Goal: Information Seeking & Learning: Learn about a topic

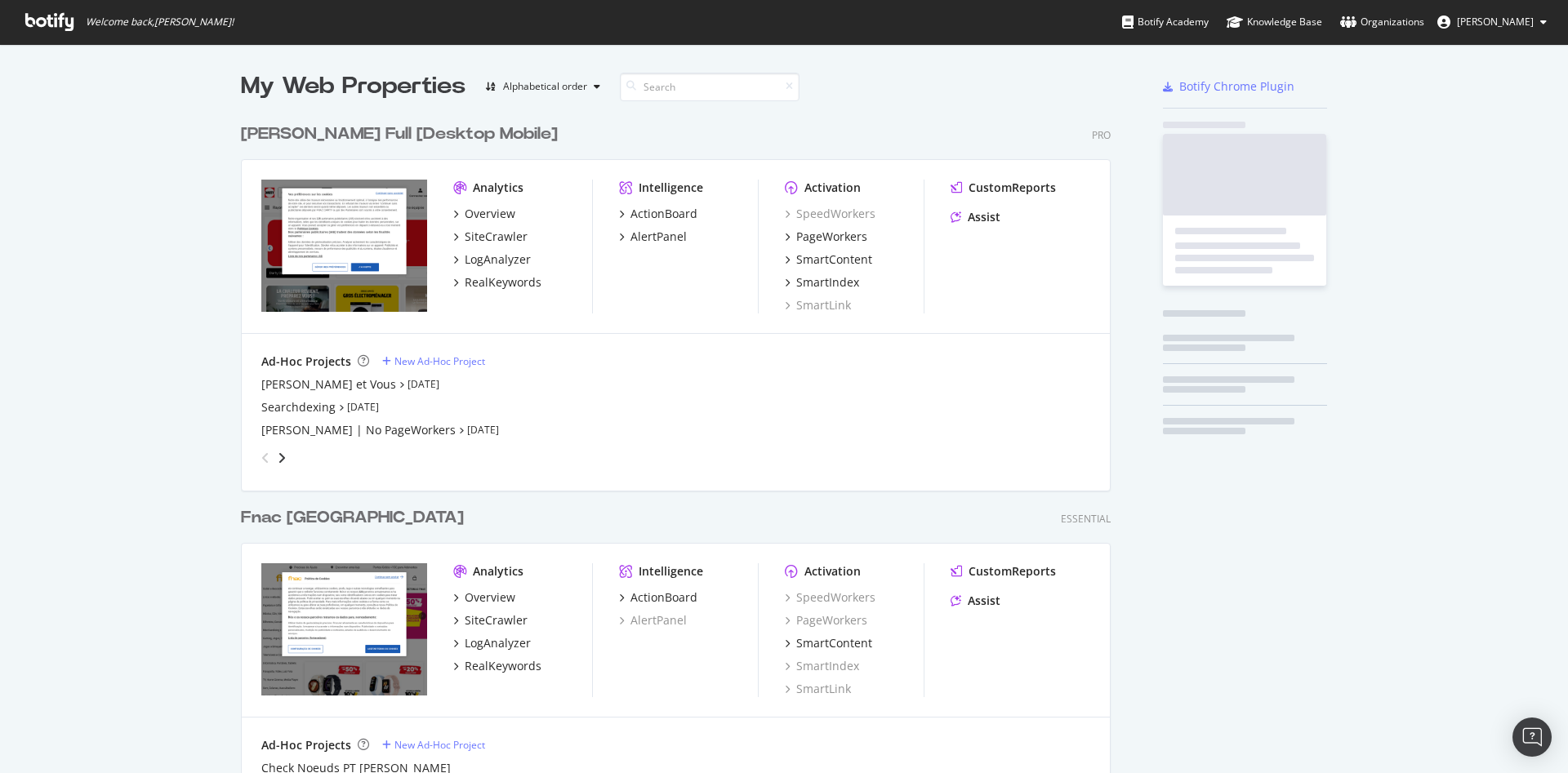
scroll to position [759, 1540]
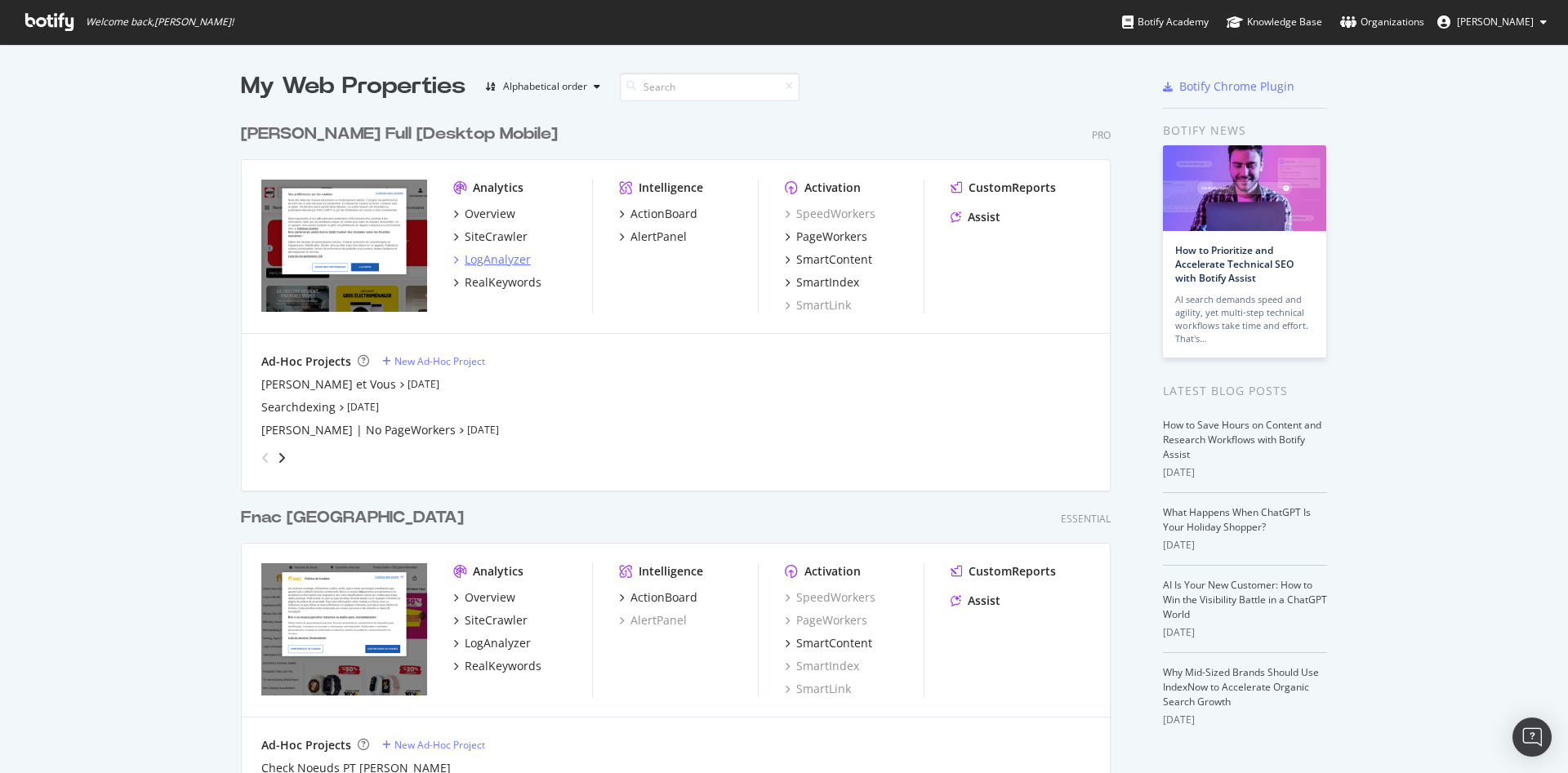
click at [490, 260] on div "LogAnalyzer" at bounding box center [497, 259] width 66 height 16
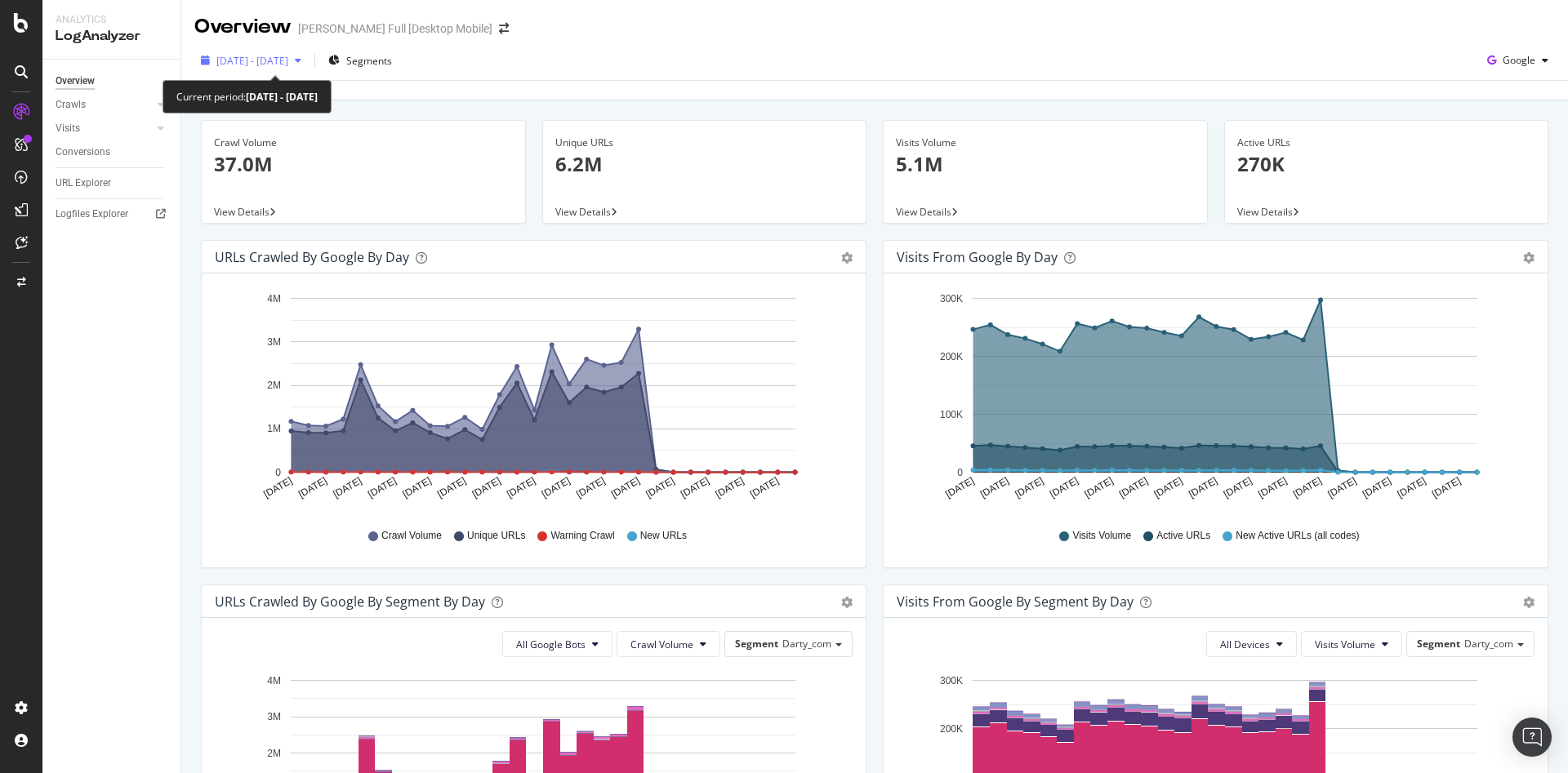
click at [289, 63] on span "[DATE] - [DATE]" at bounding box center [251, 60] width 72 height 14
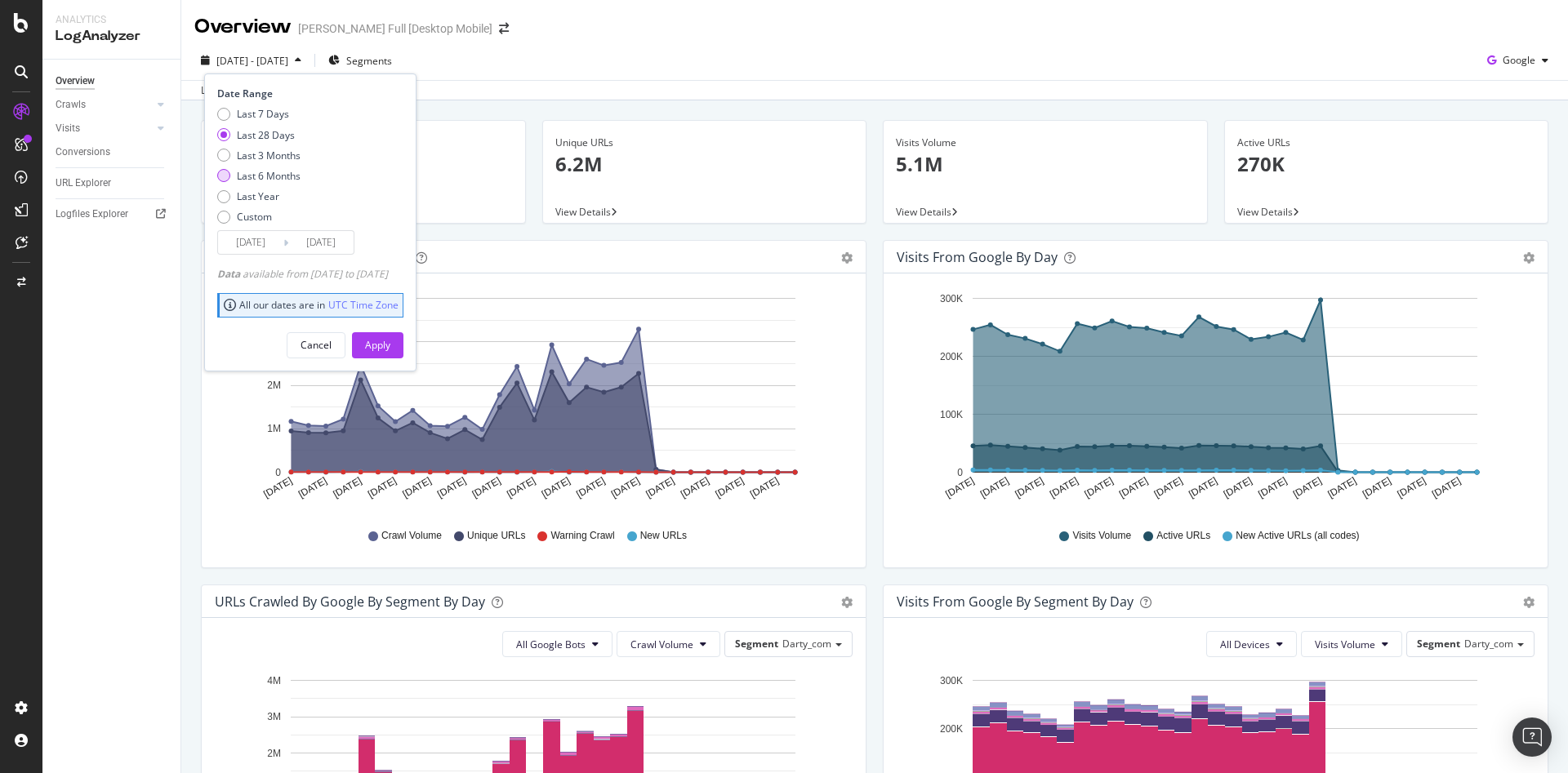
click at [273, 174] on div "Last 6 Months" at bounding box center [269, 175] width 64 height 14
click at [275, 156] on div "Last 3 Months" at bounding box center [269, 155] width 64 height 14
type input "2025/06/18"
click at [390, 336] on div "Apply" at bounding box center [377, 345] width 25 height 24
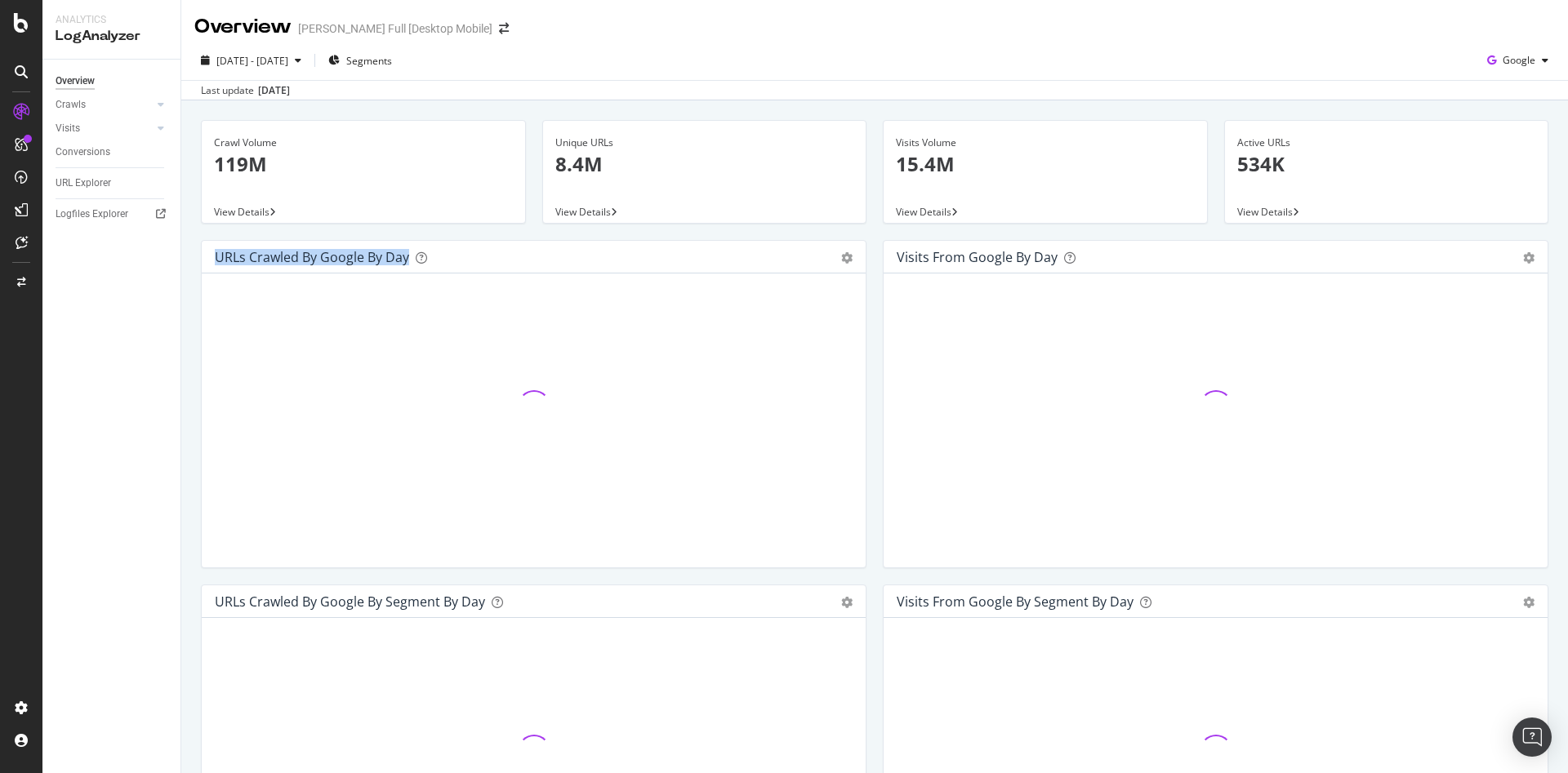
drag, startPoint x: 406, startPoint y: 257, endPoint x: 206, endPoint y: 254, distance: 200.0
click at [206, 254] on div "URLs Crawled by Google by day Area Table" at bounding box center [534, 257] width 664 height 33
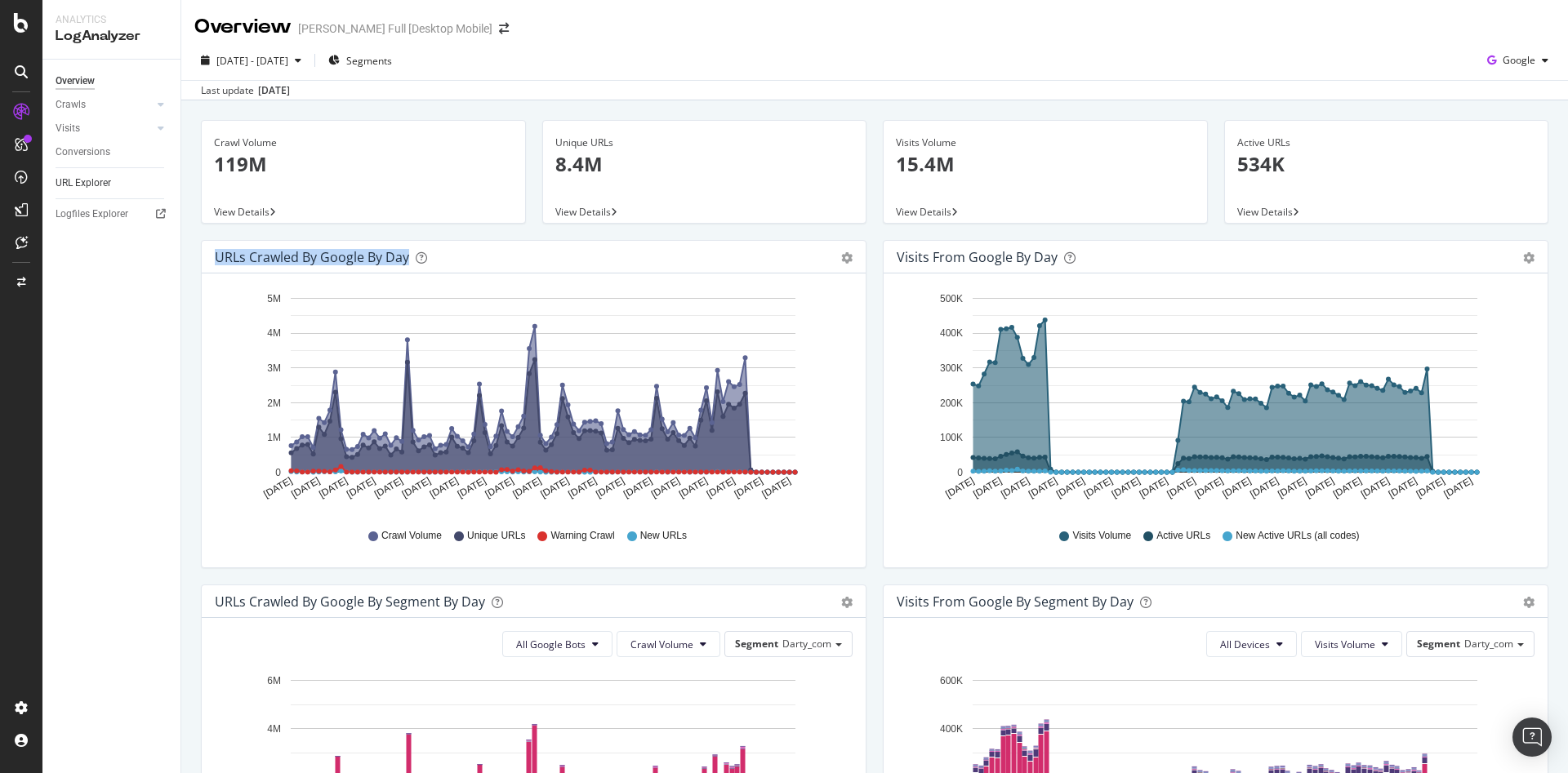
drag, startPoint x: 96, startPoint y: 181, endPoint x: 123, endPoint y: 181, distance: 27.0
click at [96, 181] on div "URL Explorer" at bounding box center [83, 183] width 55 height 17
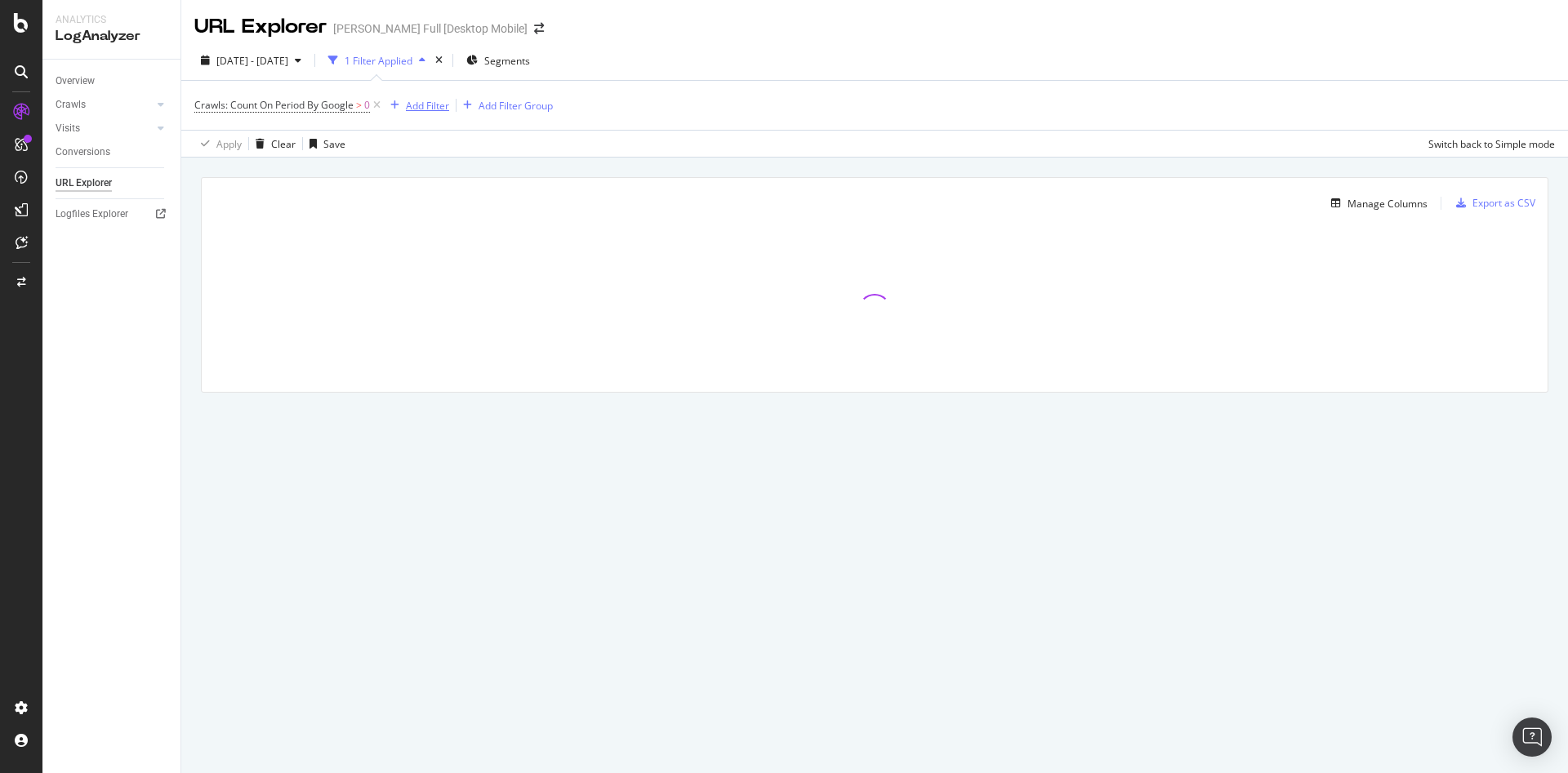
click at [427, 103] on div "Add Filter" at bounding box center [427, 105] width 44 height 14
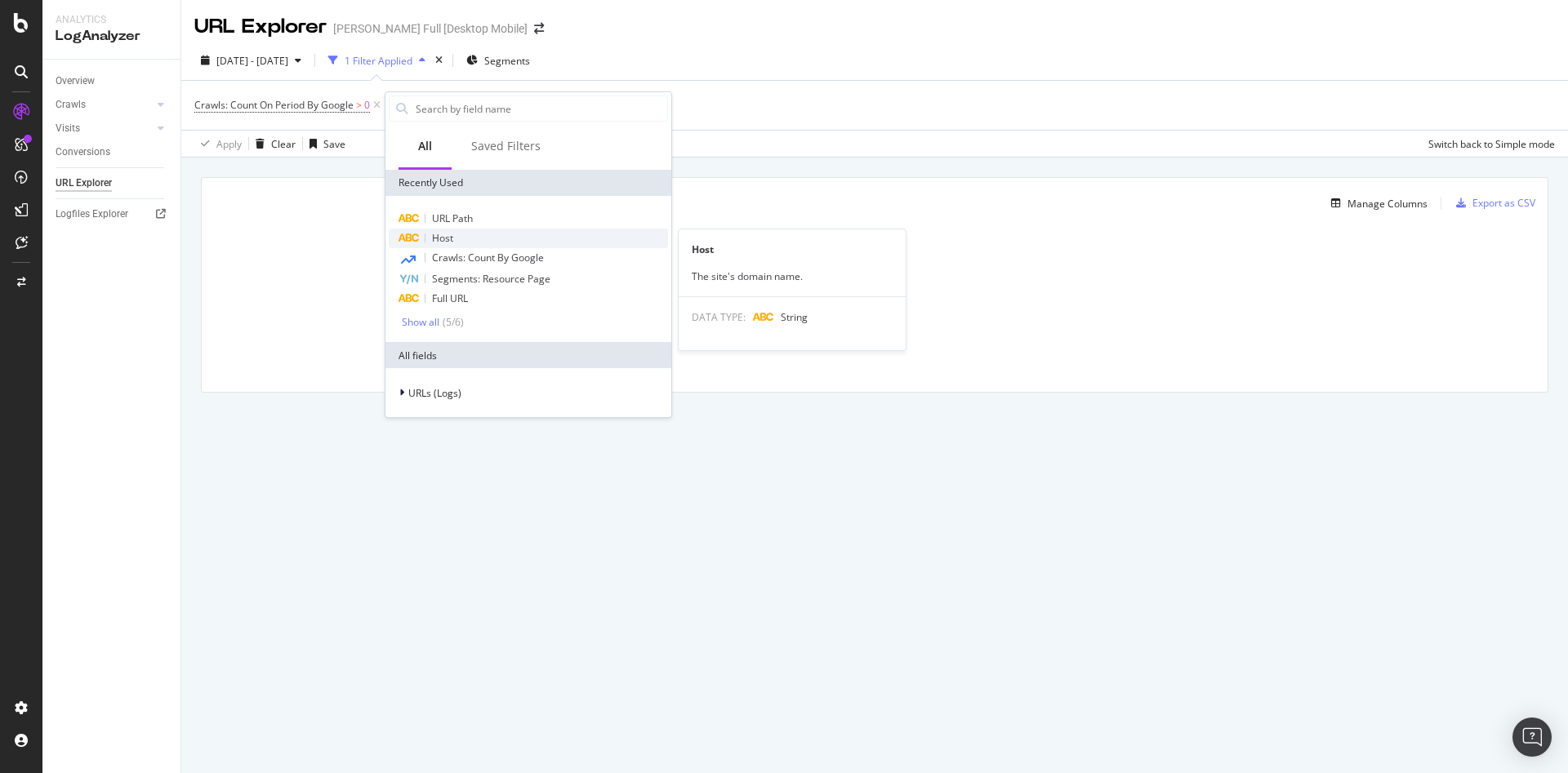
click at [443, 231] on span "Host" at bounding box center [442, 238] width 21 height 14
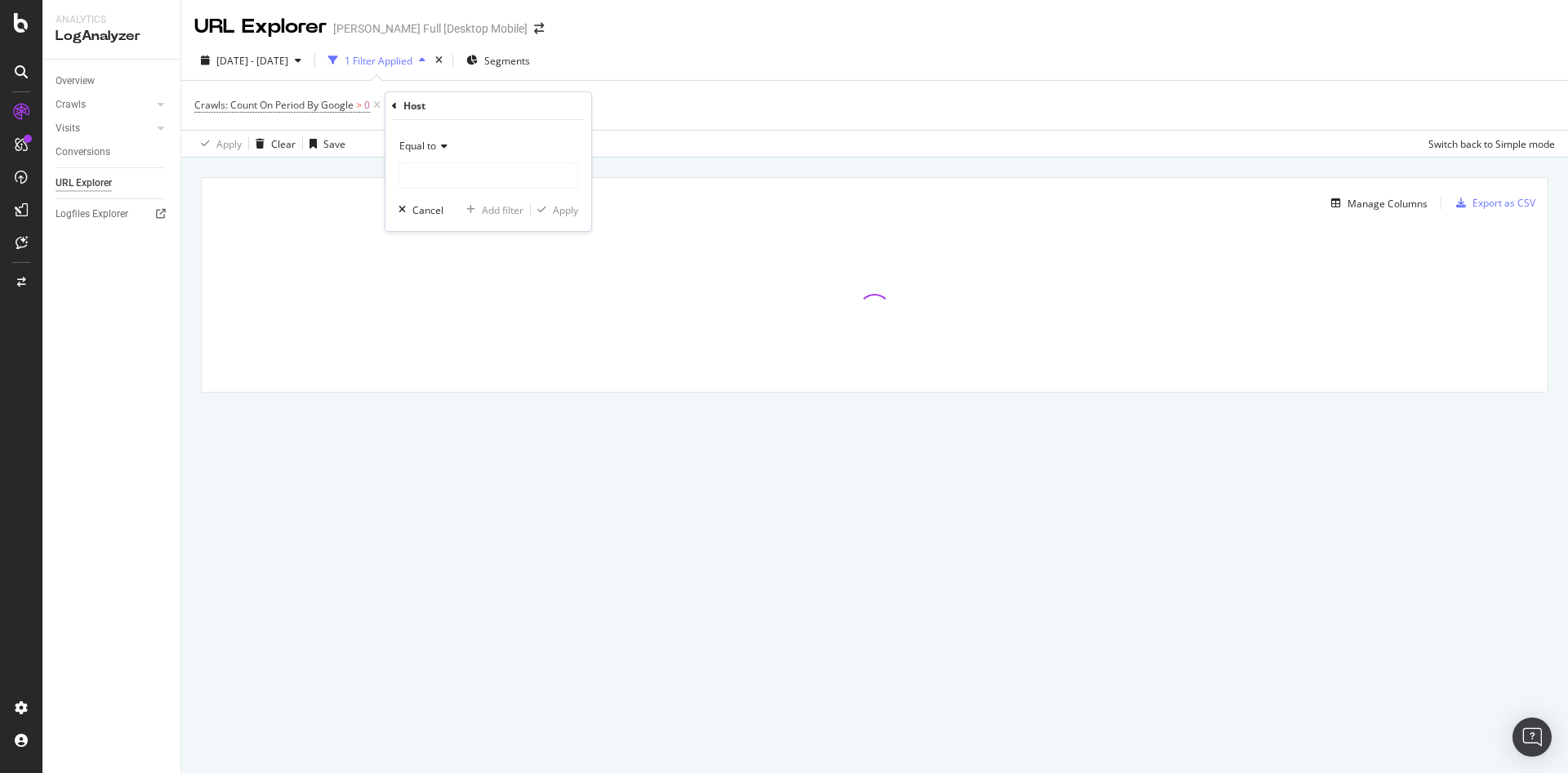
click at [434, 144] on span "Equal to" at bounding box center [417, 145] width 36 height 14
click at [442, 179] on span "Equal to" at bounding box center [426, 180] width 40 height 14
click at [445, 179] on input "text" at bounding box center [488, 175] width 178 height 26
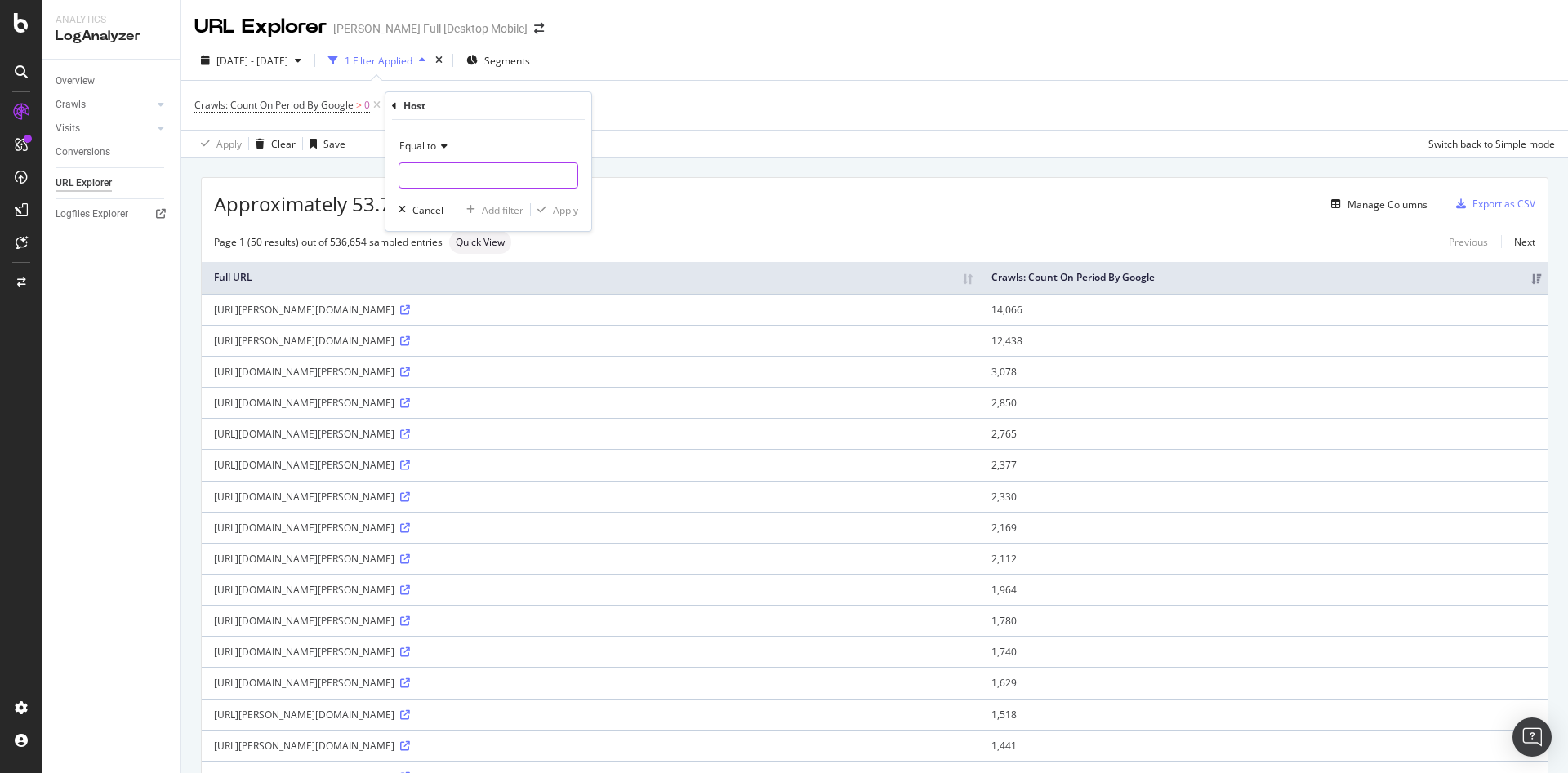
click at [473, 175] on input "text" at bounding box center [488, 175] width 178 height 26
click at [244, 118] on div "Crawls: Count On Period By Google > 0 Add Filter Add Filter Group" at bounding box center [874, 105] width 1360 height 49
click at [464, 105] on div "missing value" at bounding box center [486, 104] width 62 height 14
click at [466, 152] on div "Equal to" at bounding box center [515, 143] width 180 height 26
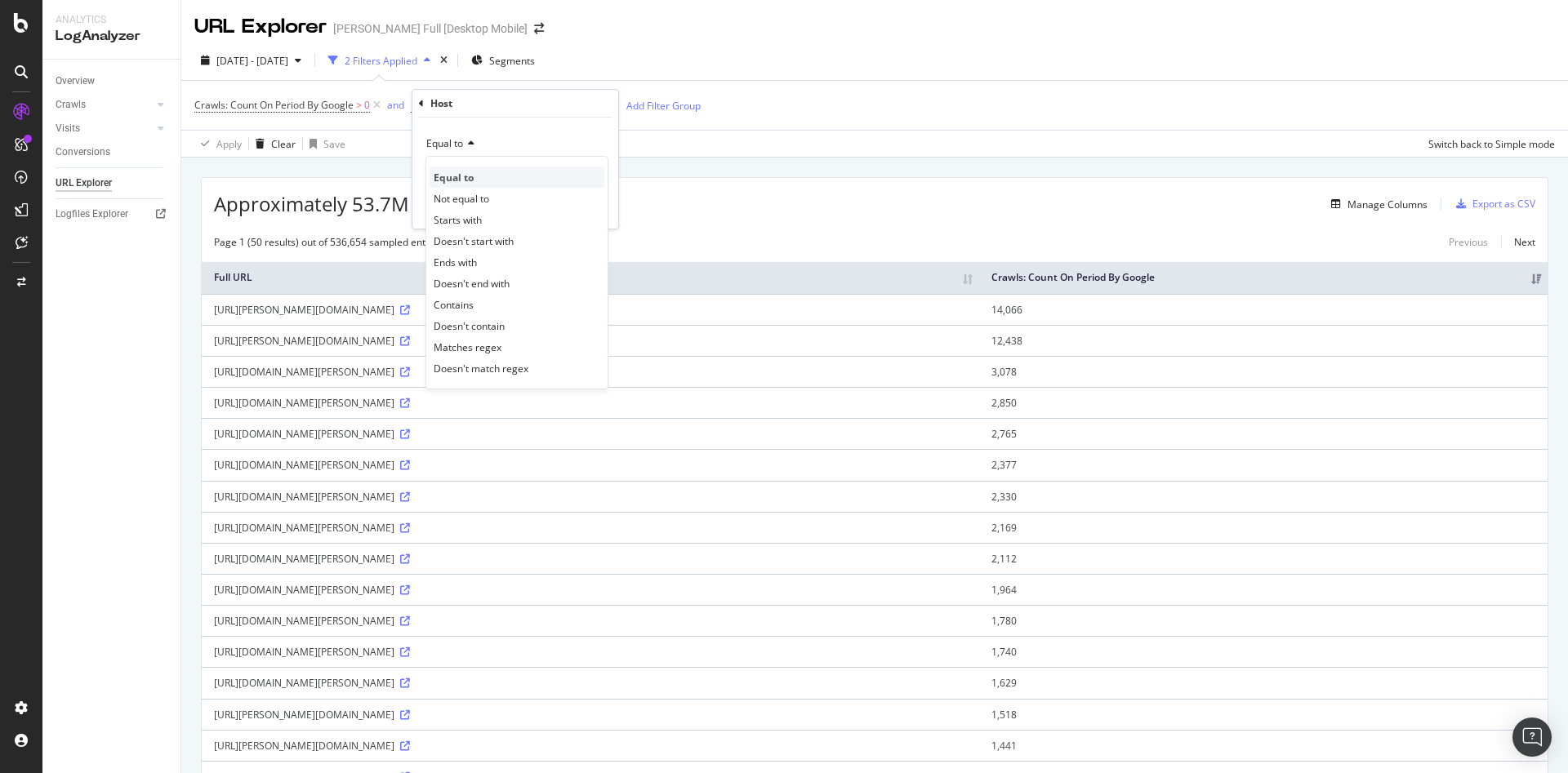
click at [479, 183] on div "Equal to" at bounding box center [516, 177] width 175 height 21
click at [482, 181] on input "text" at bounding box center [515, 172] width 178 height 26
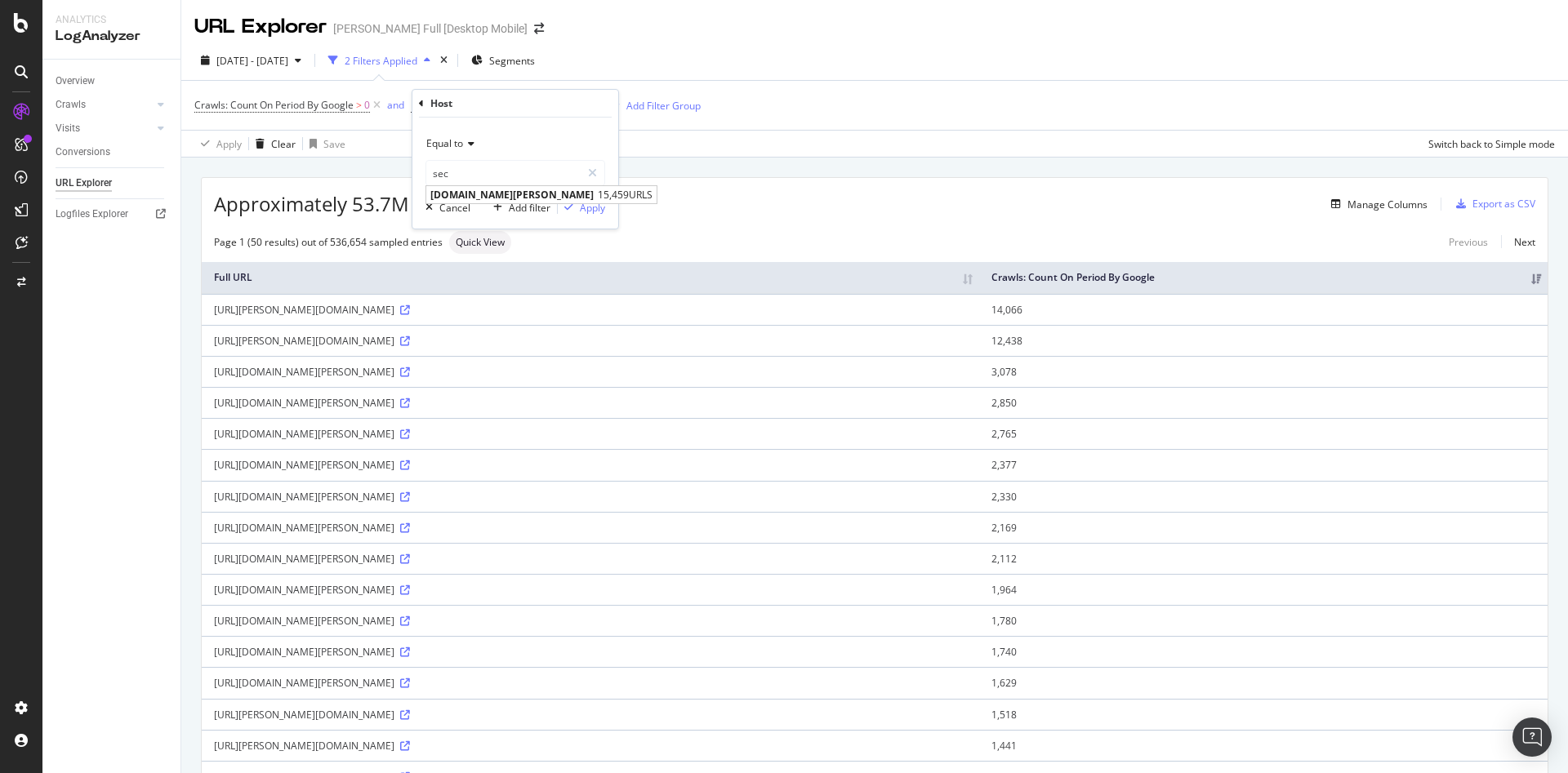
click at [469, 194] on span "secure.darty.com" at bounding box center [512, 194] width 163 height 14
type input "secure.darty.com"
drag, startPoint x: 589, startPoint y: 204, endPoint x: 621, endPoint y: 176, distance: 42.5
click at [588, 204] on div "Apply" at bounding box center [593, 207] width 25 height 14
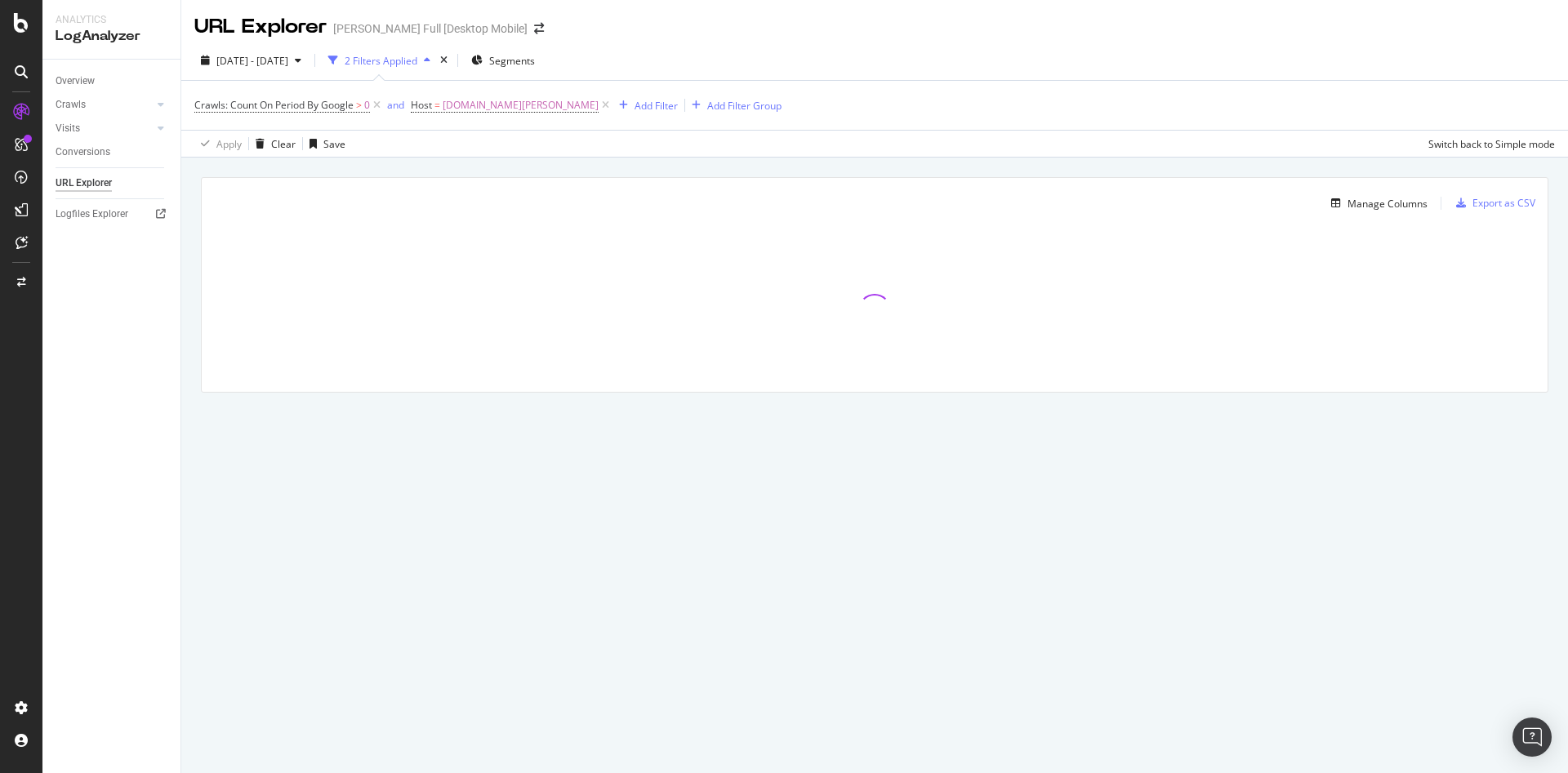
click at [603, 150] on div "Apply Clear Save Switch back to Simple mode" at bounding box center [875, 143] width 1387 height 27
click at [511, 120] on div "Crawls: Count On Period By Google > 0 and Host = secure.darty.com Add Filter Ad…" at bounding box center [874, 105] width 1360 height 49
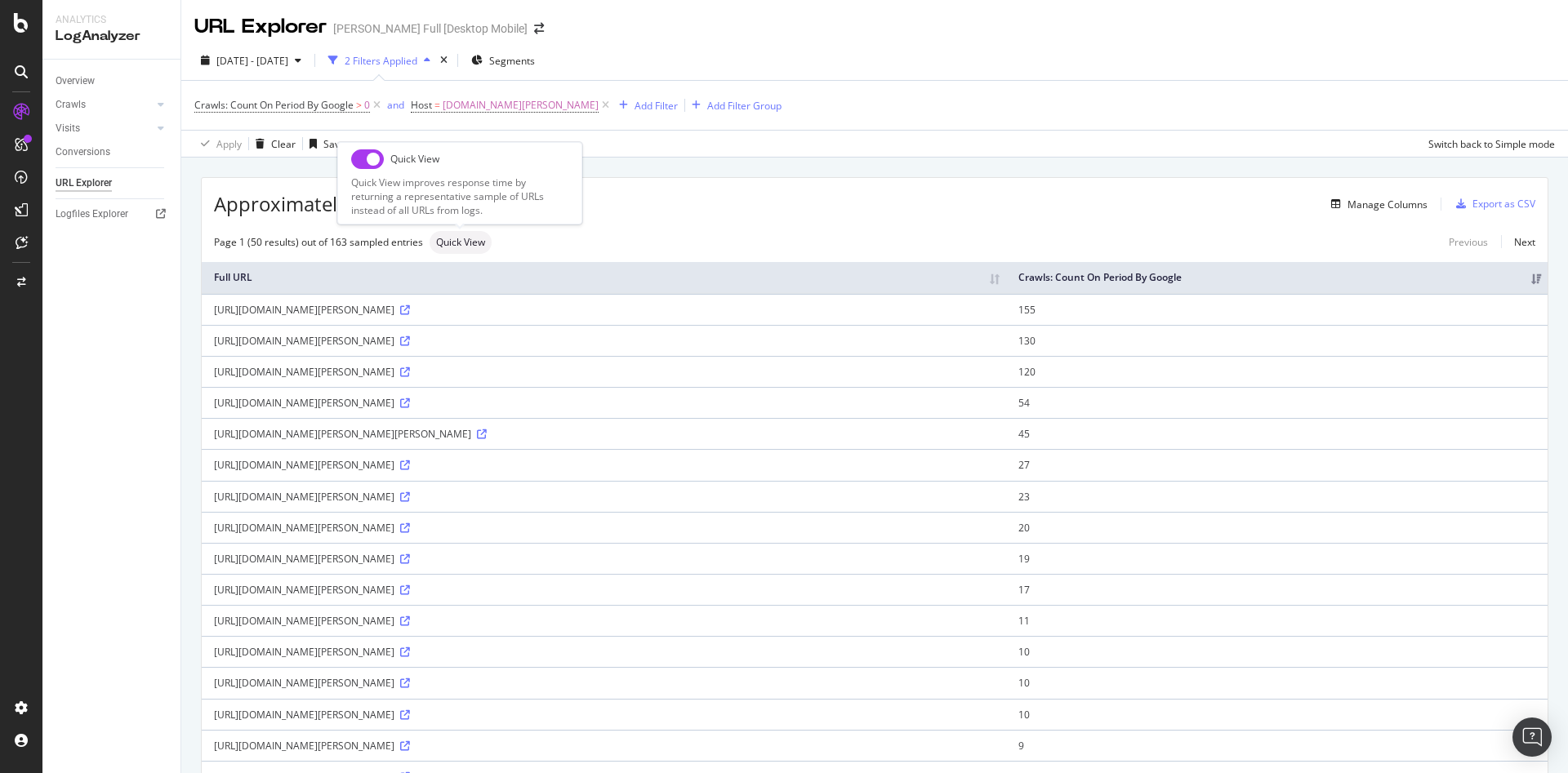
click at [362, 163] on input "checkbox" at bounding box center [368, 160] width 33 height 20
checkbox input "true"
